Goal: Information Seeking & Learning: Learn about a topic

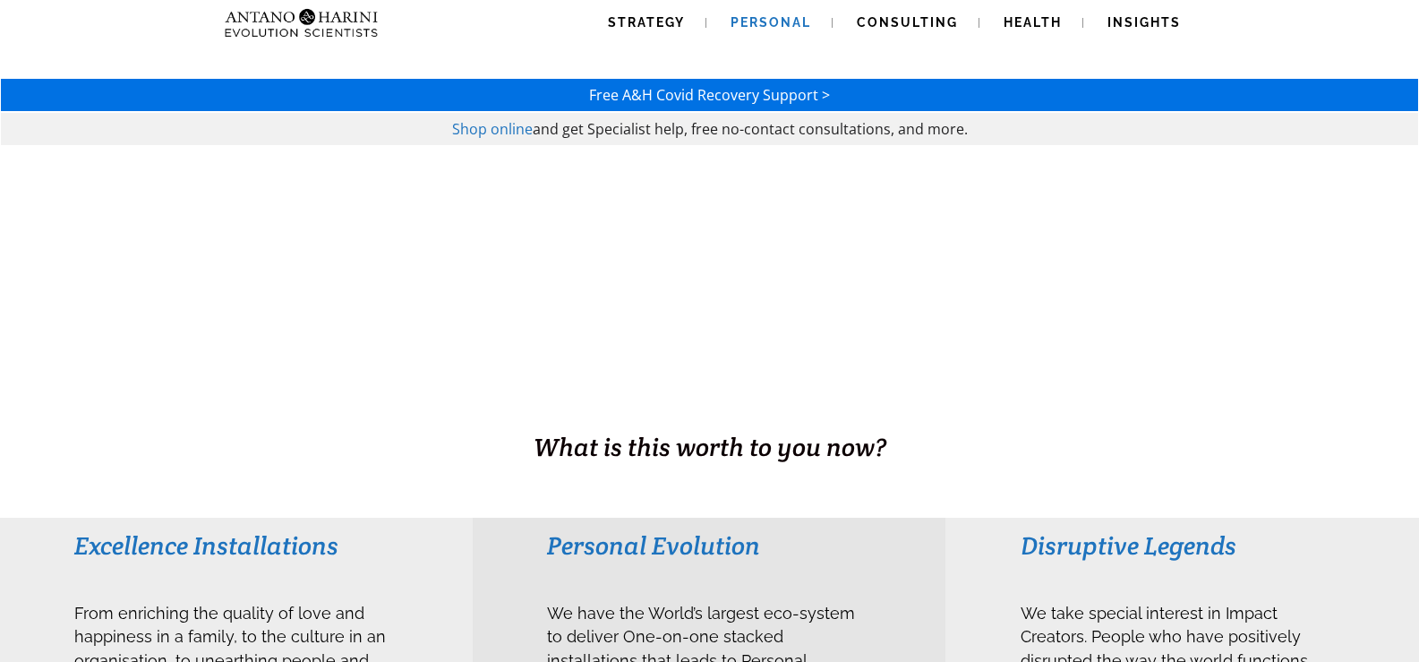
click at [787, 13] on link "Personal" at bounding box center [771, 23] width 124 height 46
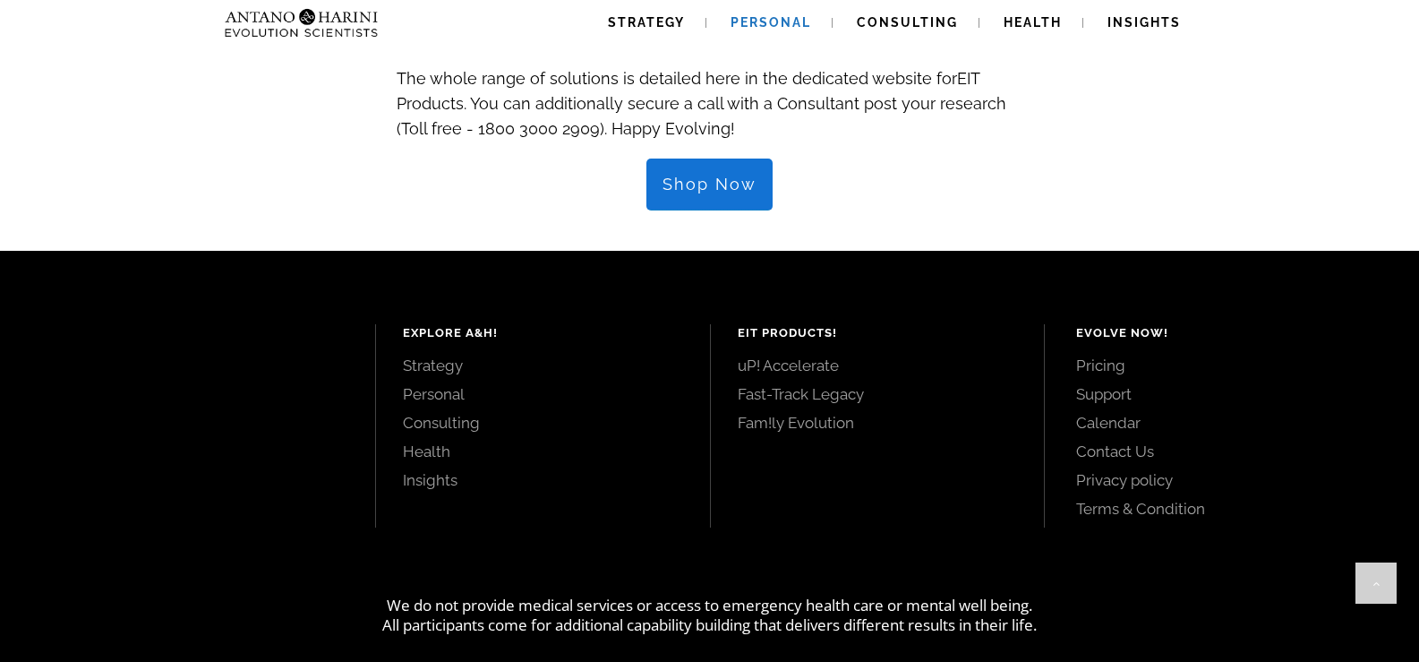
scroll to position [2071, 0]
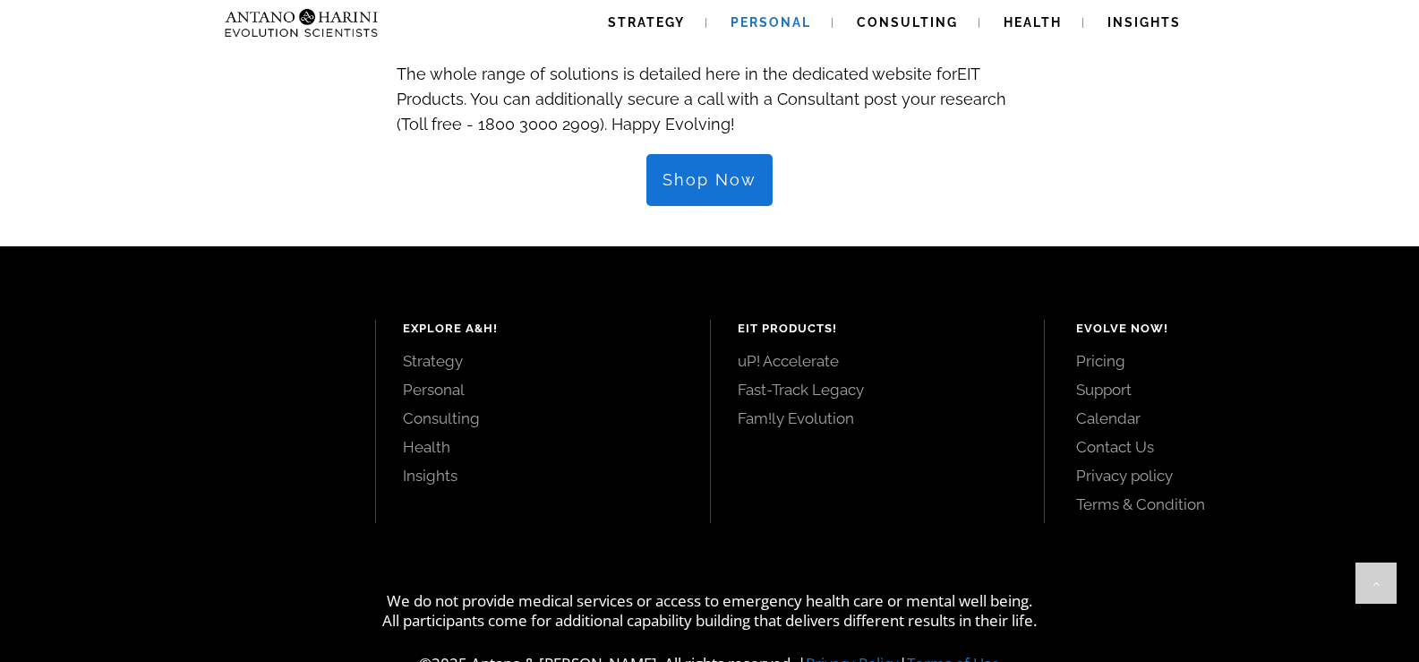
click at [694, 170] on span "Shop Now" at bounding box center [710, 180] width 94 height 20
